Goal: Find specific page/section: Find specific page/section

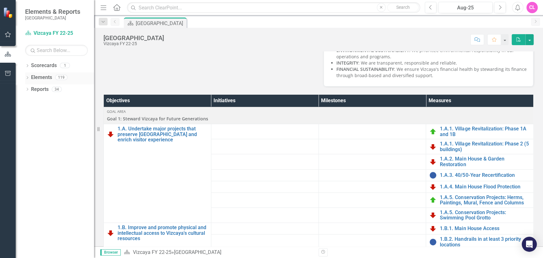
scroll to position [163, 0]
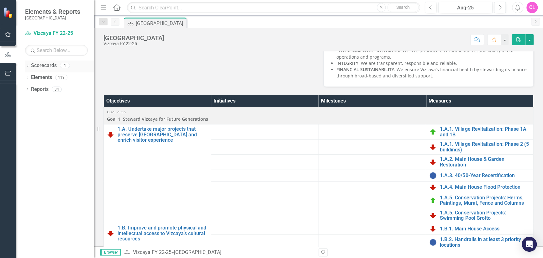
click at [49, 66] on link "Scorecards" at bounding box center [44, 65] width 26 height 7
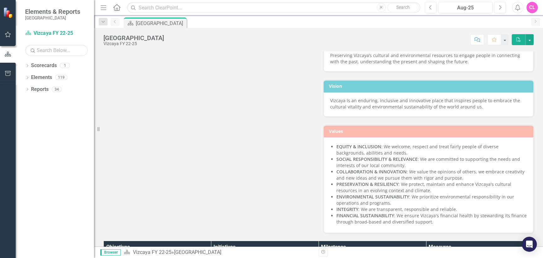
scroll to position [0, 0]
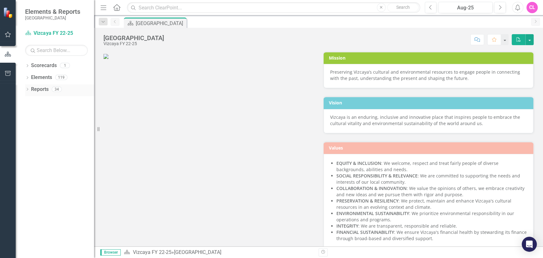
click at [26, 89] on icon "Dropdown" at bounding box center [27, 89] width 4 height 3
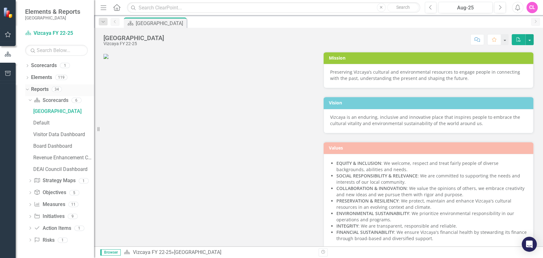
click at [26, 89] on icon "Dropdown" at bounding box center [26, 89] width 3 height 4
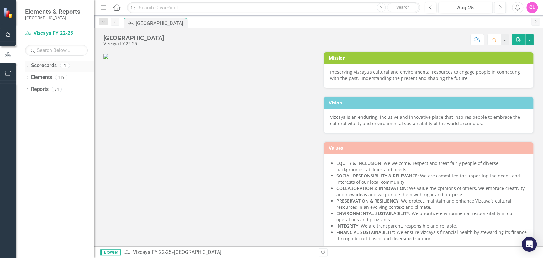
click at [27, 65] on icon at bounding box center [28, 65] width 2 height 3
click at [27, 65] on icon "Dropdown" at bounding box center [26, 65] width 3 height 4
click at [29, 77] on icon "Dropdown" at bounding box center [27, 78] width 4 height 3
click at [29, 77] on div "Dropdown" at bounding box center [27, 78] width 4 height 3
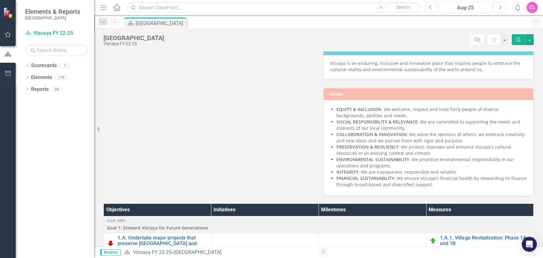
scroll to position [226, 0]
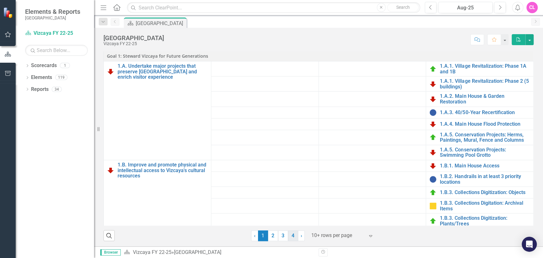
click at [291, 234] on link "4" at bounding box center [293, 236] width 10 height 11
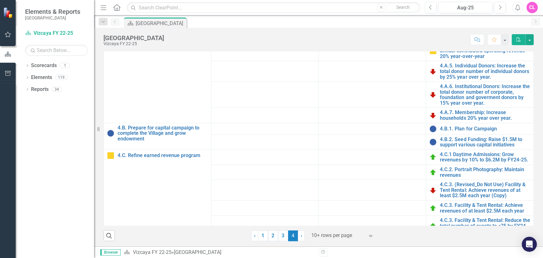
scroll to position [142, 0]
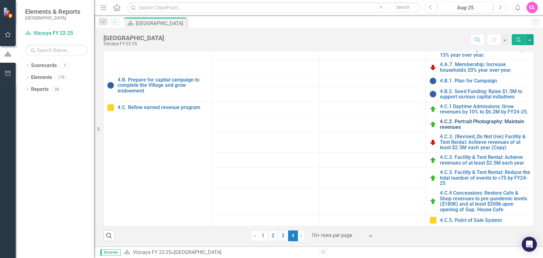
click at [445, 121] on link "4.C.2. Portrait Photography: Maintain revenues" at bounding box center [485, 124] width 90 height 11
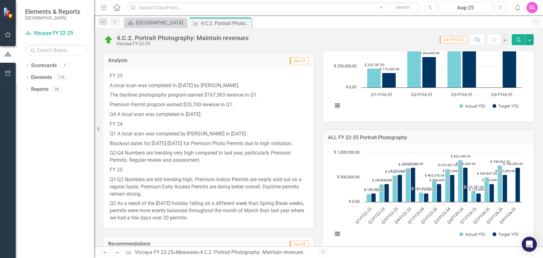
scroll to position [251, 0]
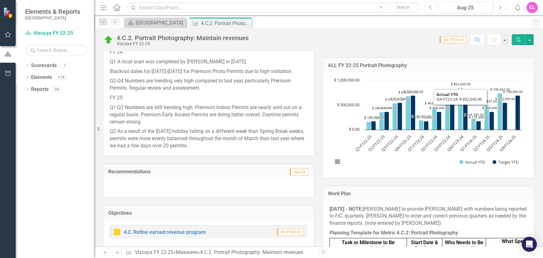
click at [503, 75] on div "Chart Bar chart with 2 data series. ALL FY 22-25 Portrait Photography (Chart Ty…" at bounding box center [428, 125] width 210 height 105
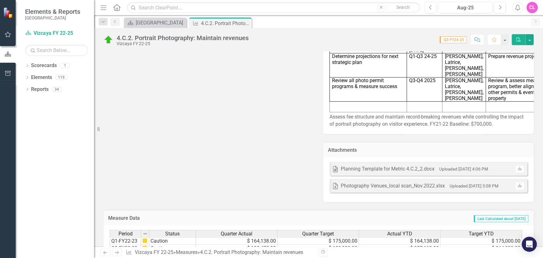
scroll to position [721, 0]
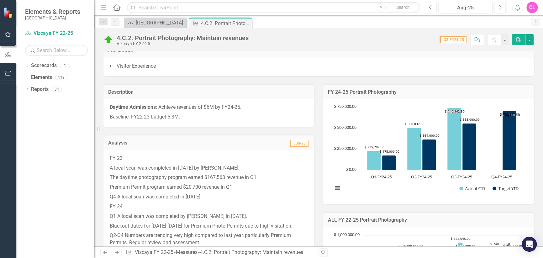
scroll to position [0, 0]
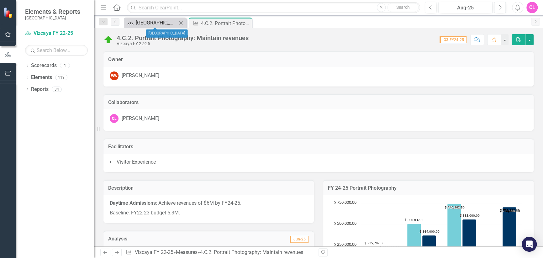
click at [149, 22] on div "[GEOGRAPHIC_DATA]" at bounding box center [156, 23] width 41 height 8
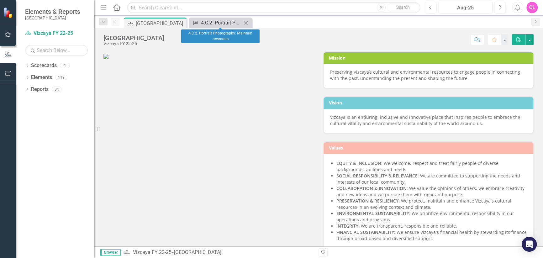
click at [211, 22] on div "4.C.2. Portrait Photography: Maintain revenues" at bounding box center [221, 23] width 41 height 8
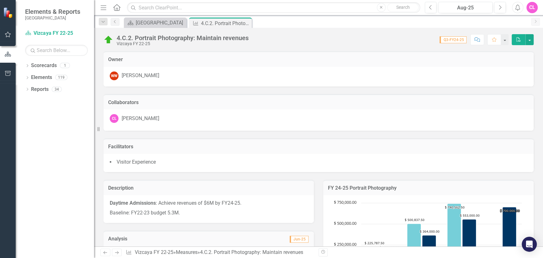
click at [288, 22] on div "Scorecard Vizcaya Close Measure 4.C.2. Portrait Photography: Maintain revenues …" at bounding box center [326, 23] width 406 height 10
